Goal: Check status: Check status

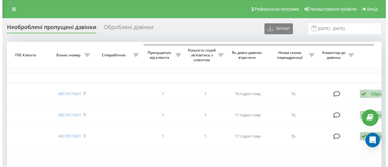
scroll to position [0, 218]
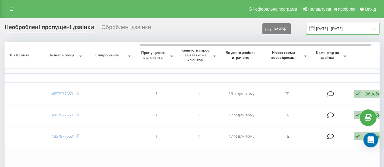
click at [338, 30] on input "[DATE] - [DATE]" at bounding box center [342, 29] width 73 height 12
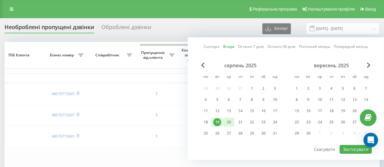
click at [228, 119] on div "20" at bounding box center [228, 122] width 8 height 8
click at [352, 148] on button "Застосувати" at bounding box center [355, 149] width 32 height 9
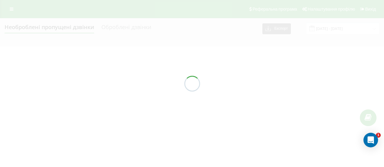
type input "20.08.2025 - 20.08.2025"
